Goal: Navigation & Orientation: Go to known website

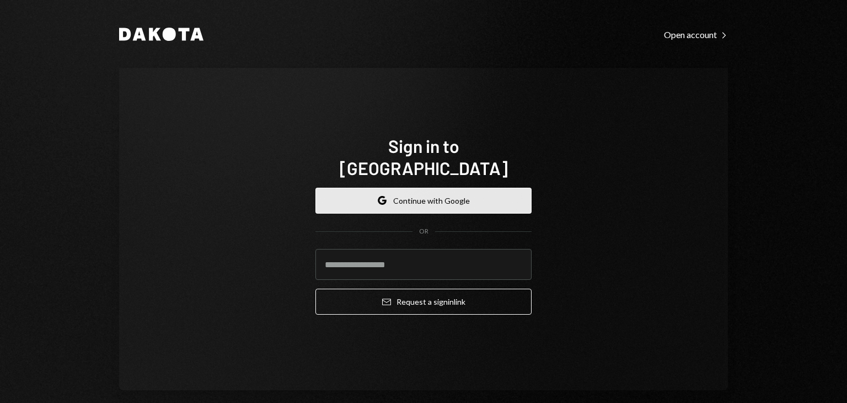
click at [388, 197] on button "Google Continue with Google" at bounding box center [423, 201] width 216 height 26
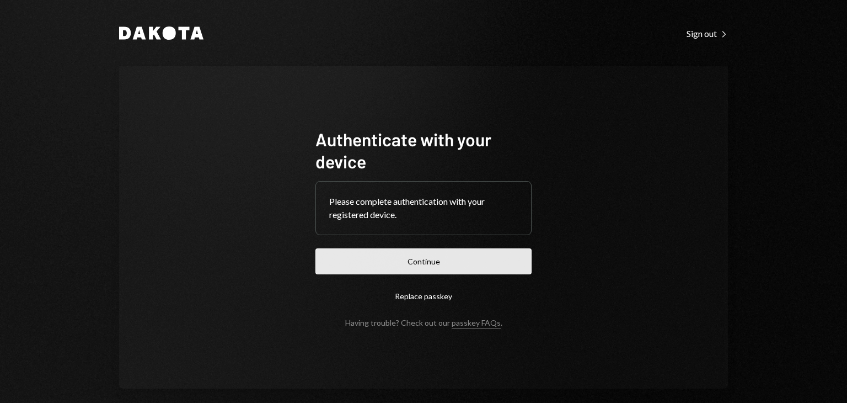
click at [389, 261] on button "Continue" at bounding box center [423, 261] width 216 height 26
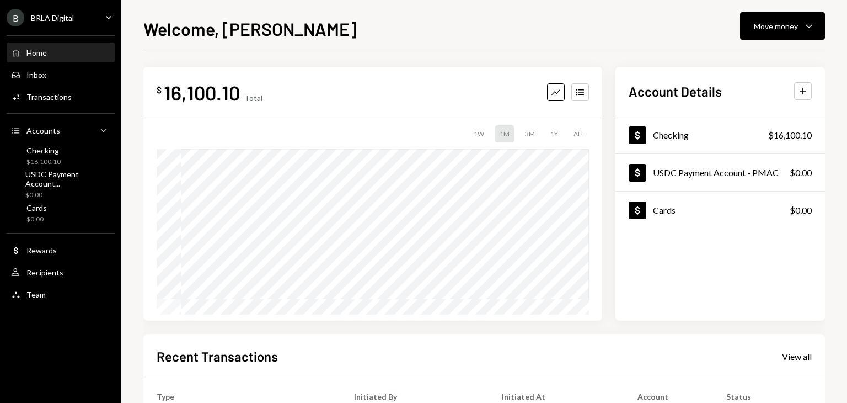
click at [34, 53] on div "Home" at bounding box center [36, 52] width 20 height 9
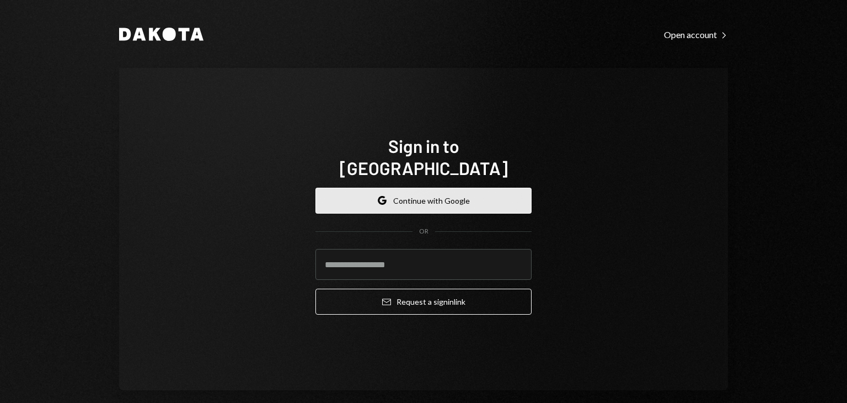
click at [436, 188] on button "Google Continue with Google" at bounding box center [423, 201] width 216 height 26
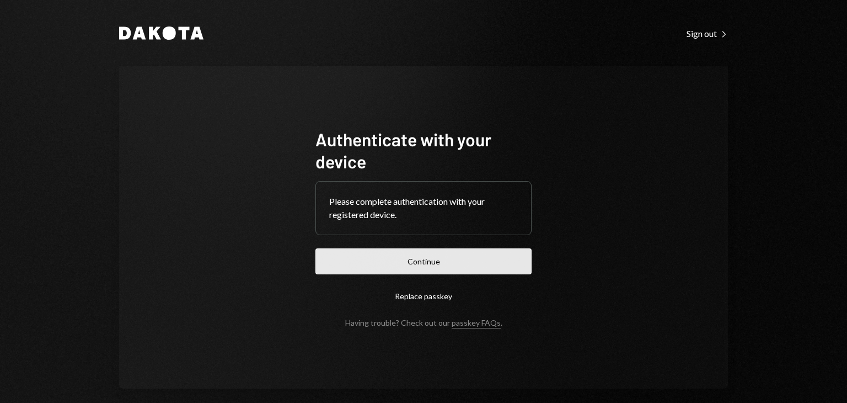
click at [419, 265] on button "Continue" at bounding box center [423, 261] width 216 height 26
